Goal: Information Seeking & Learning: Check status

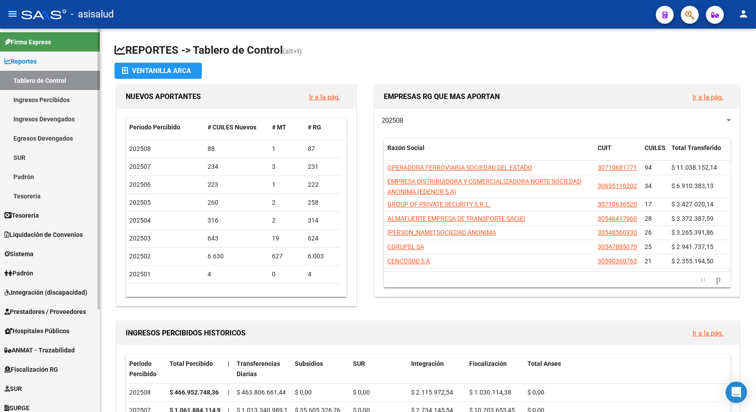
click at [43, 101] on link "Ingresos Percibidos" at bounding box center [50, 99] width 100 height 19
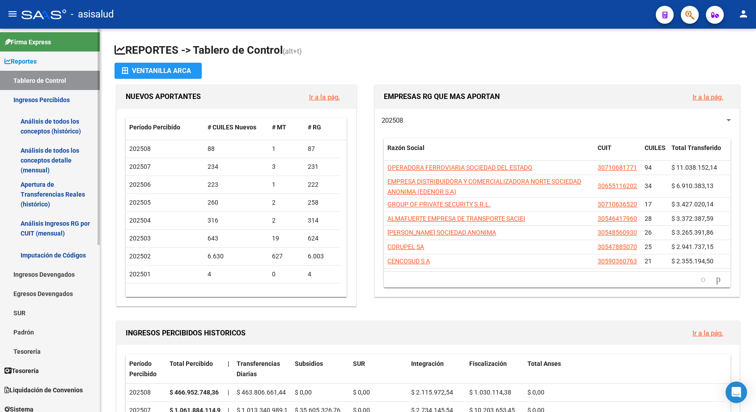
click at [45, 120] on link "Análisis de todos los conceptos (histórico)" at bounding box center [50, 126] width 100 height 34
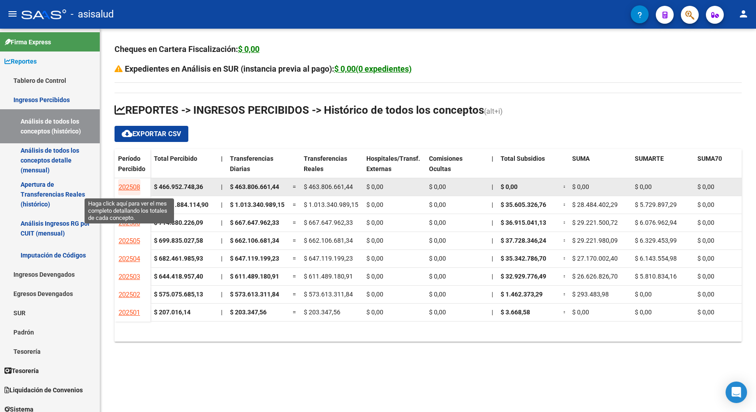
click at [135, 183] on span "202508" at bounding box center [129, 187] width 21 height 8
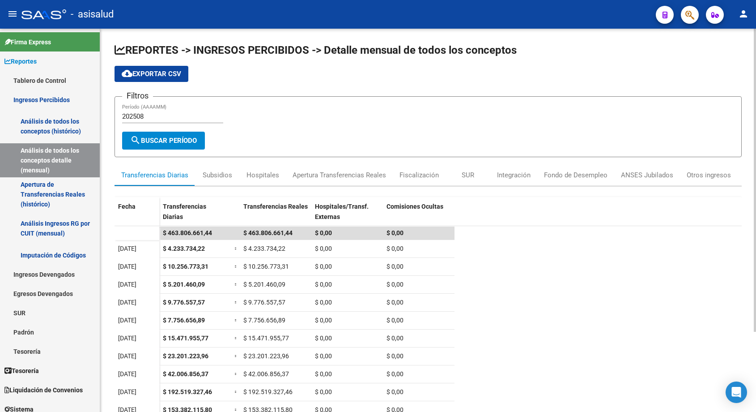
scroll to position [101, 0]
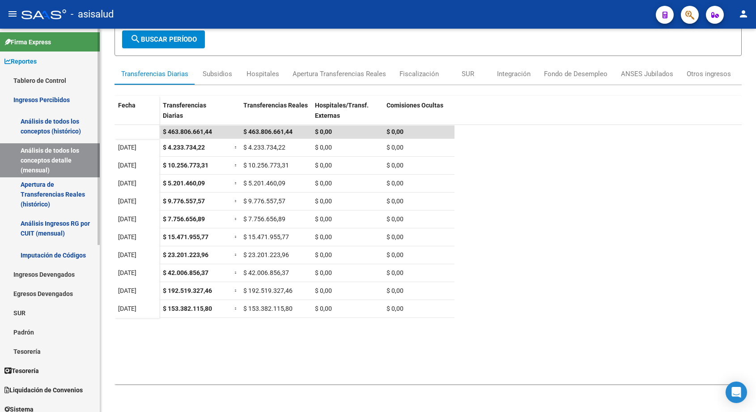
click at [45, 125] on link "Análisis de todos los conceptos (histórico)" at bounding box center [50, 126] width 100 height 34
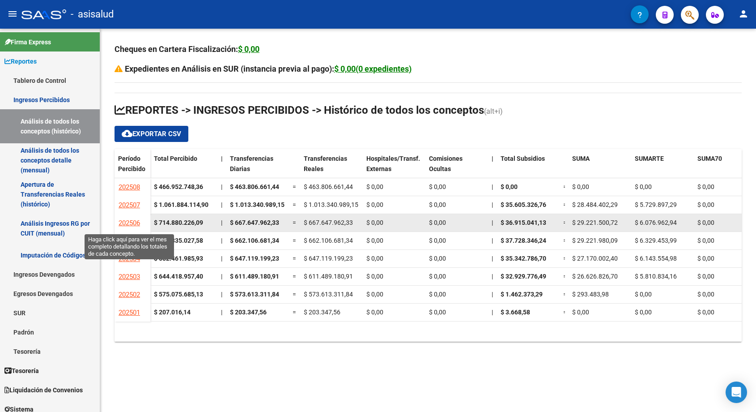
click at [126, 222] on span "202506" at bounding box center [129, 223] width 21 height 8
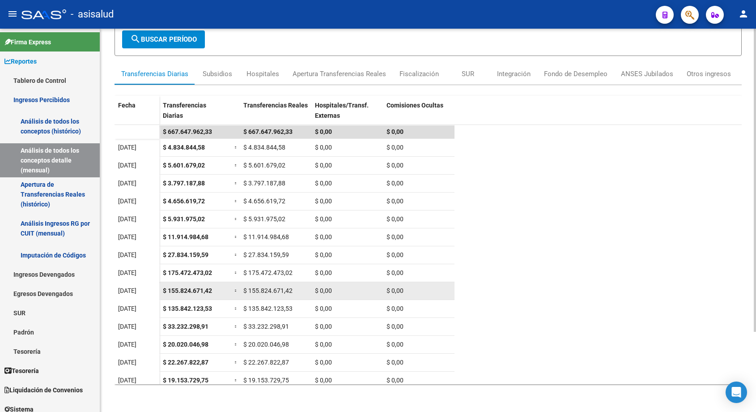
scroll to position [95, 0]
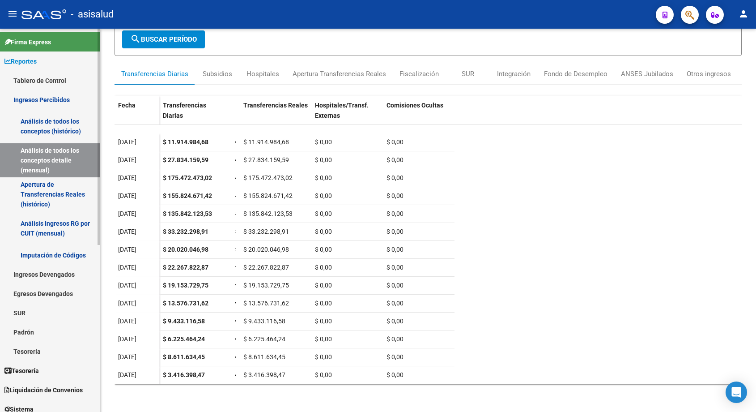
click at [43, 128] on link "Análisis de todos los conceptos (histórico)" at bounding box center [50, 126] width 100 height 34
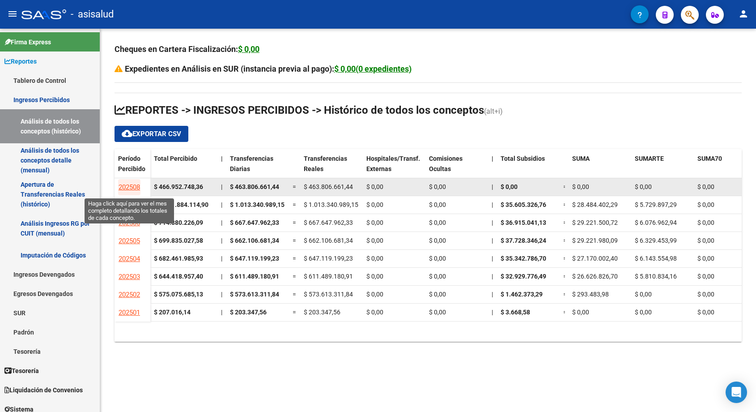
click at [132, 184] on span "202508" at bounding box center [129, 187] width 21 height 8
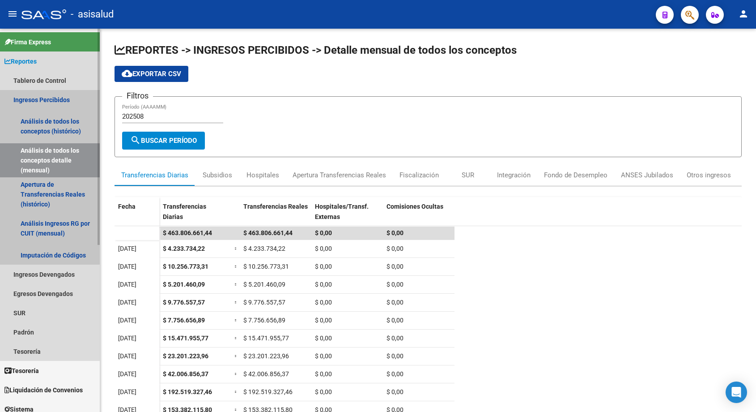
click at [47, 101] on link "Ingresos Percibidos" at bounding box center [50, 99] width 100 height 19
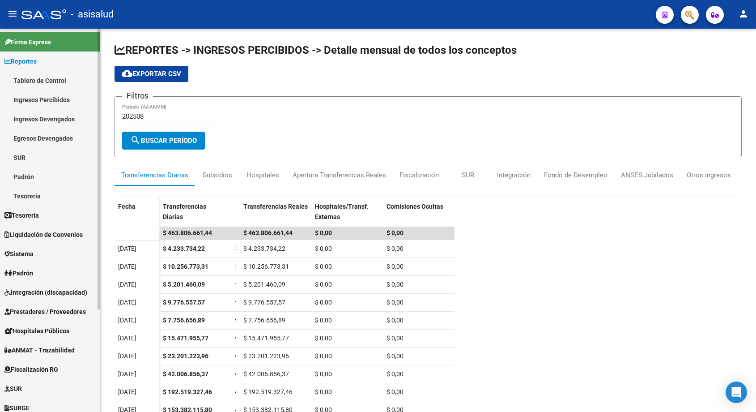
click at [36, 77] on link "Tablero de Control" at bounding box center [50, 80] width 100 height 19
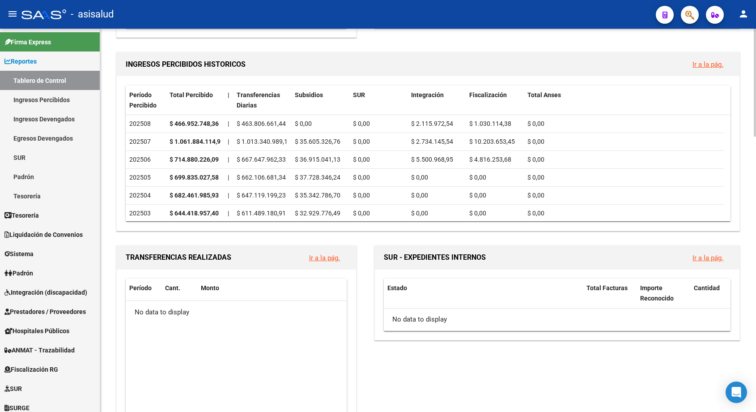
scroll to position [179, 0]
